Goal: Complete application form: Complete application form

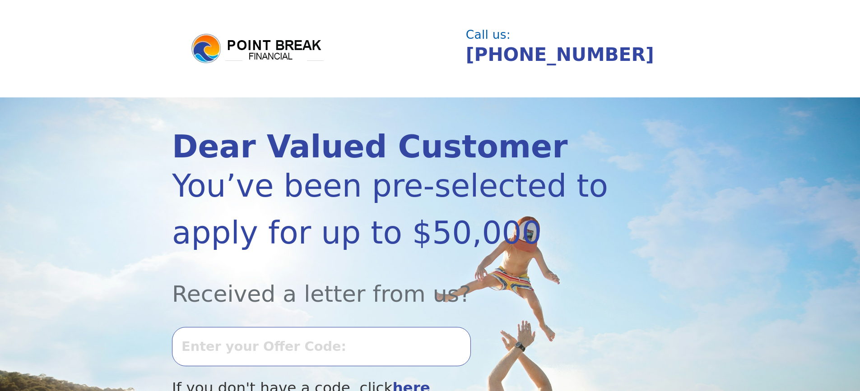
scroll to position [90, 0]
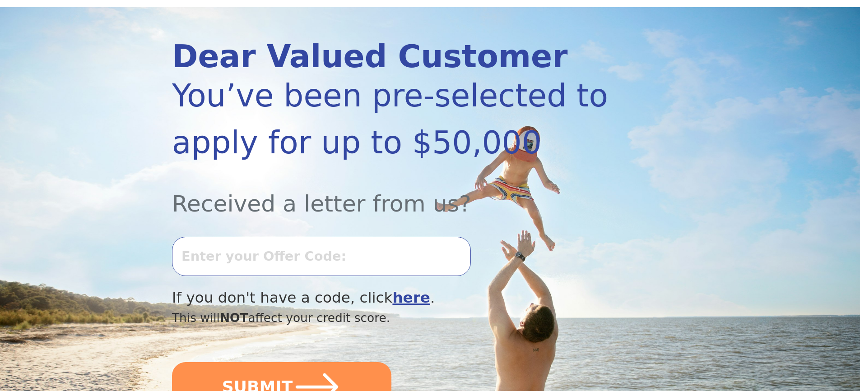
click at [238, 256] on input "text" at bounding box center [321, 256] width 299 height 39
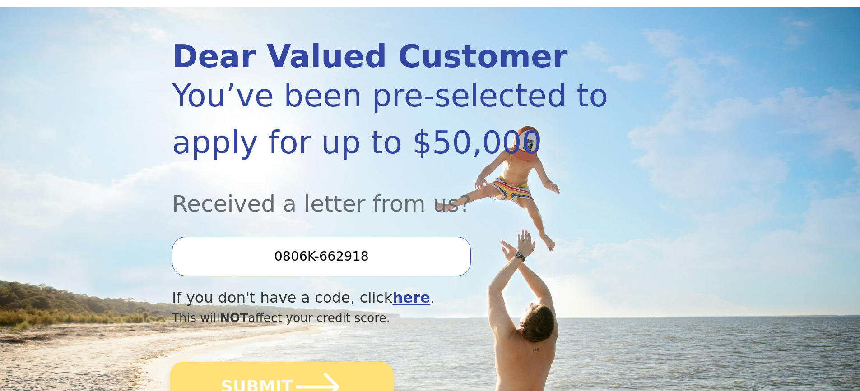
type input "0806K-662918"
click at [355, 381] on button "SUBMIT" at bounding box center [282, 387] width 224 height 51
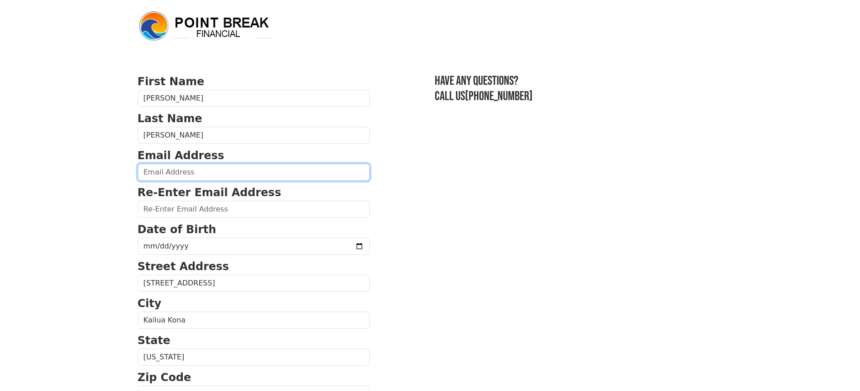
click at [196, 172] on input "email" at bounding box center [254, 172] width 232 height 17
type input "konaislandgurl@hotmail.com"
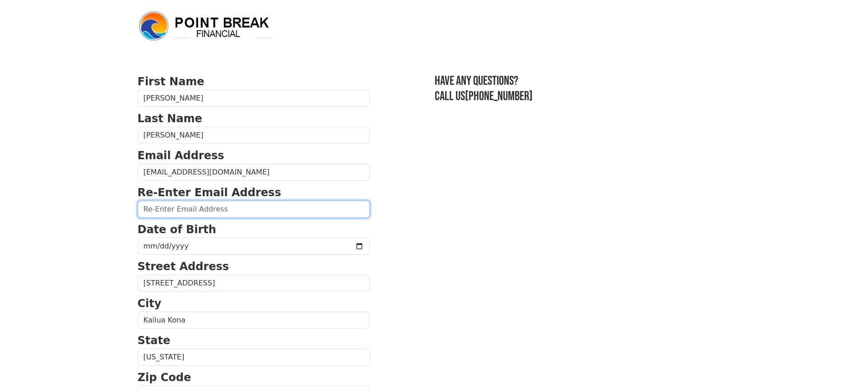
click at [214, 212] on input "email" at bounding box center [254, 209] width 232 height 17
type input "konaislandgurl@hotmail.com"
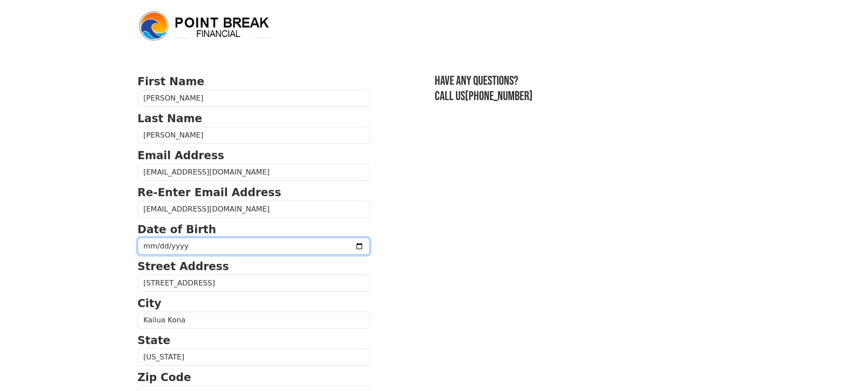
click at [217, 243] on input "date" at bounding box center [254, 246] width 232 height 17
type input "1960-08-24"
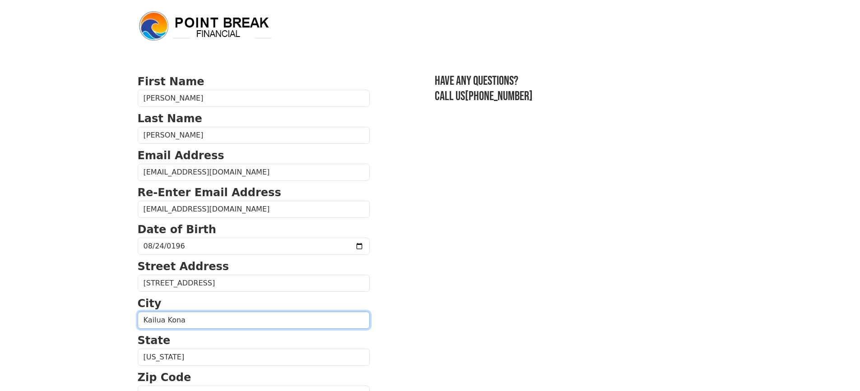
click at [212, 313] on input "Kailua Kona" at bounding box center [254, 320] width 232 height 17
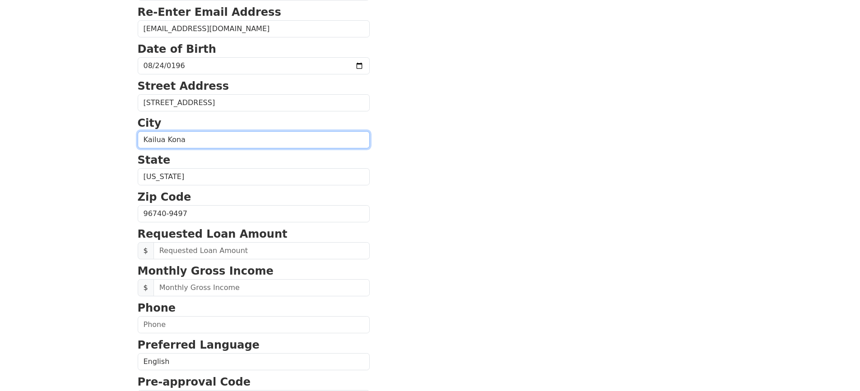
scroll to position [226, 0]
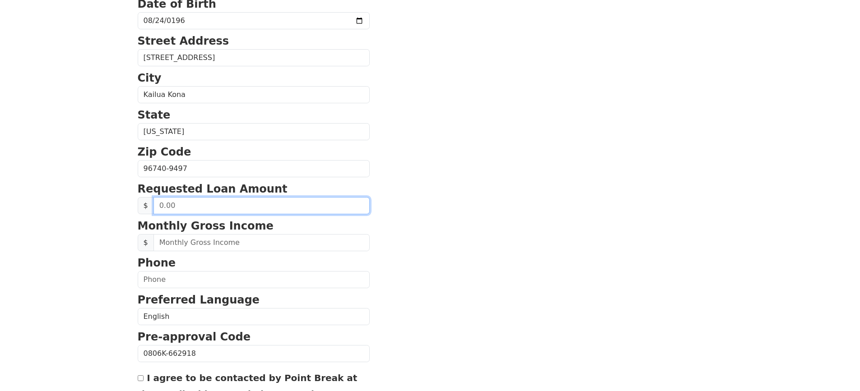
click at [191, 205] on input "text" at bounding box center [261, 205] width 216 height 17
drag, startPoint x: 188, startPoint y: 206, endPoint x: 164, endPoint y: 204, distance: 24.0
click at [164, 204] on input "2,000.00" at bounding box center [261, 205] width 216 height 17
drag, startPoint x: 192, startPoint y: 209, endPoint x: 40, endPoint y: 198, distance: 152.6
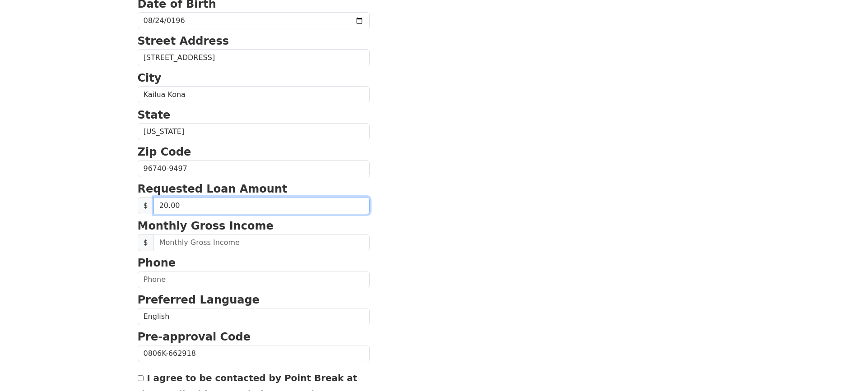
click at [333, 208] on input "20.00" at bounding box center [261, 205] width 216 height 17
type input "20,000.00"
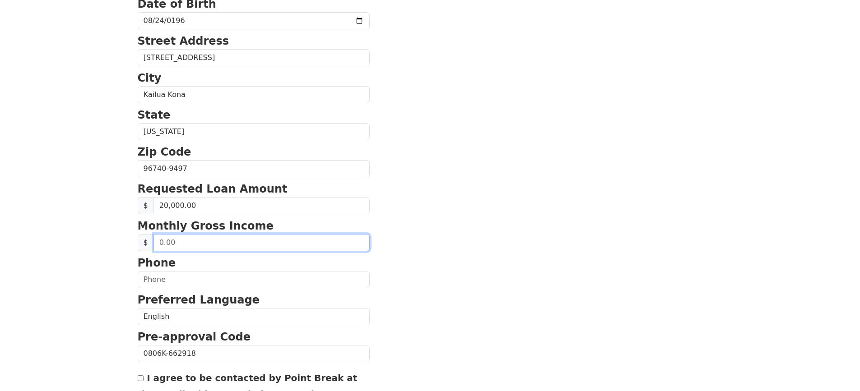
click at [237, 242] on input "text" at bounding box center [261, 242] width 216 height 17
type input "3,000.00"
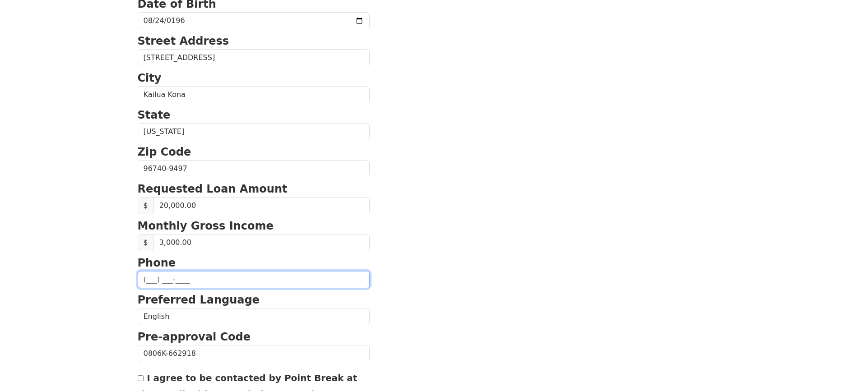
click at [181, 282] on input "text" at bounding box center [254, 279] width 232 height 17
type input "(808) 895-4963"
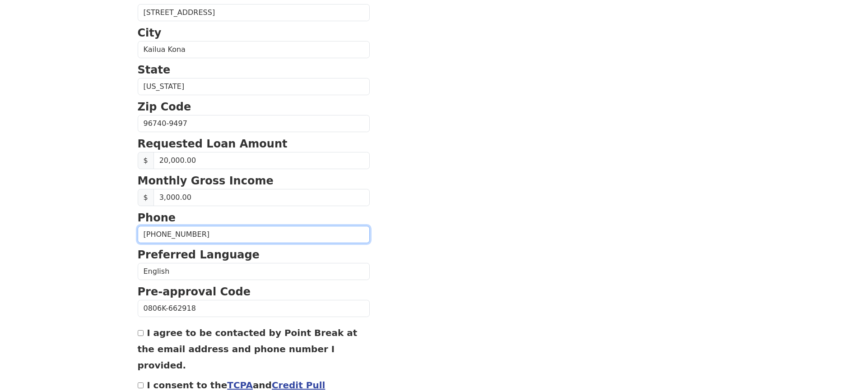
scroll to position [327, 0]
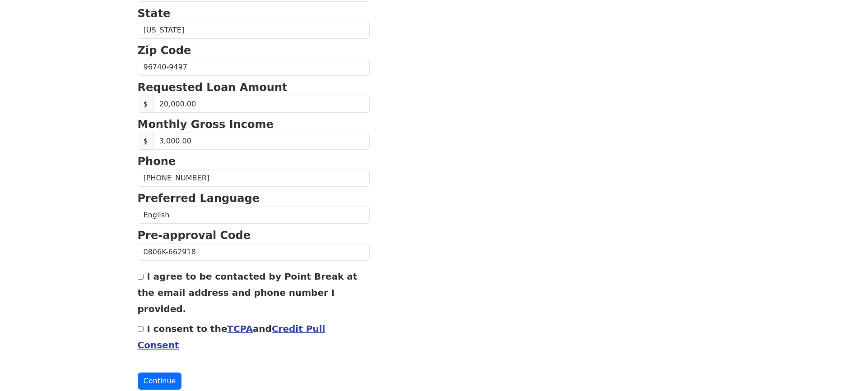
click at [139, 280] on input "I agree to be contacted by Point Break at the email address and phone number I …" at bounding box center [141, 277] width 6 height 6
checkbox input "true"
click at [139, 326] on input "I consent to the TCPA and Credit Pull Consent" at bounding box center [141, 329] width 6 height 6
checkbox input "true"
click at [159, 373] on button "Continue" at bounding box center [160, 381] width 44 height 17
